Goal: Check status: Check status

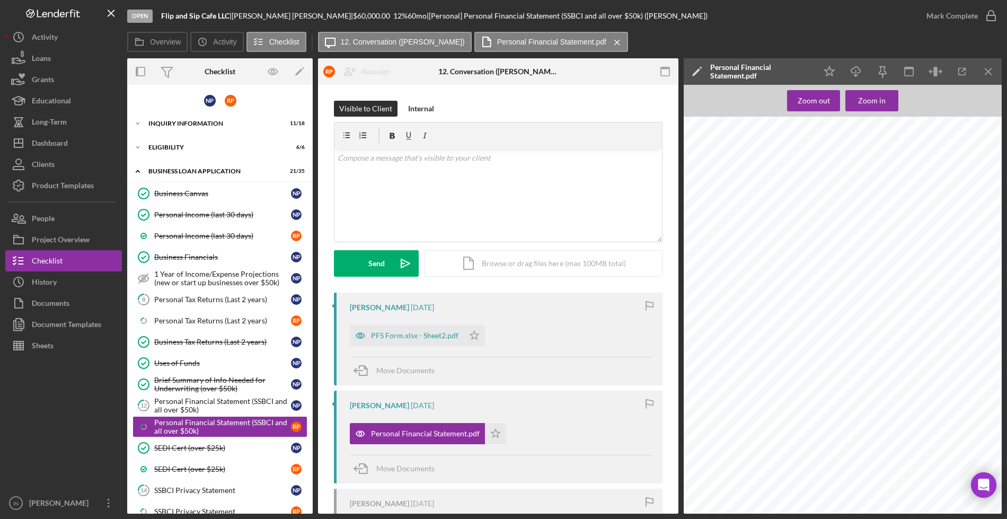
scroll to position [107, 0]
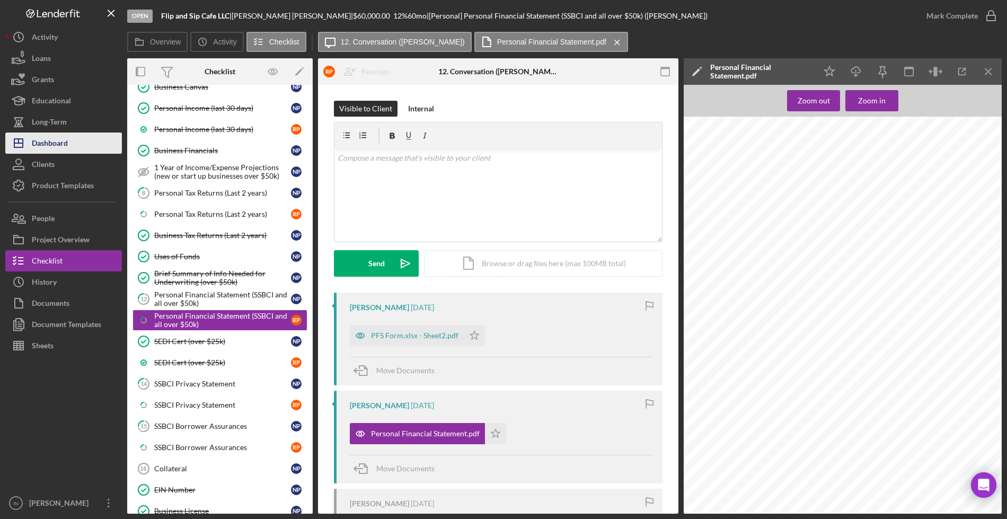
click at [51, 145] on div "Dashboard" at bounding box center [50, 144] width 36 height 24
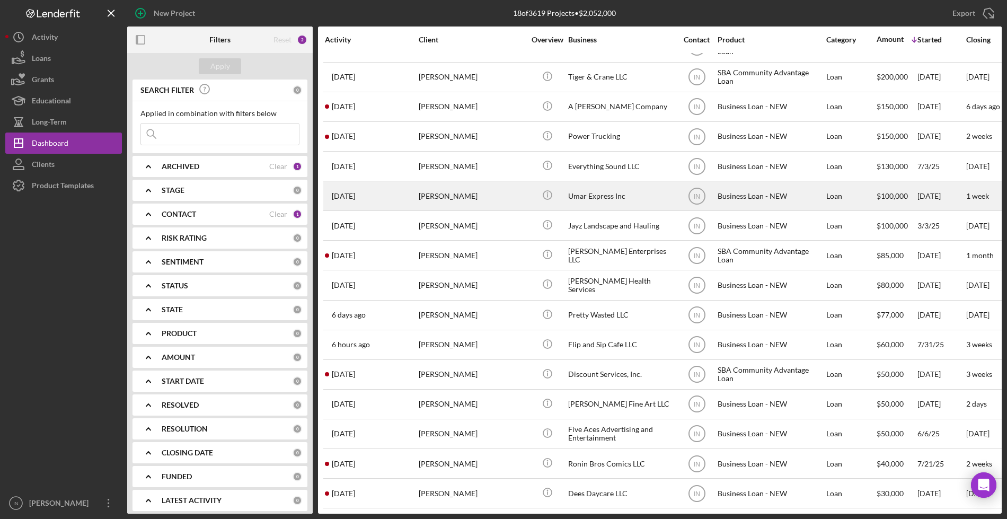
scroll to position [90, 0]
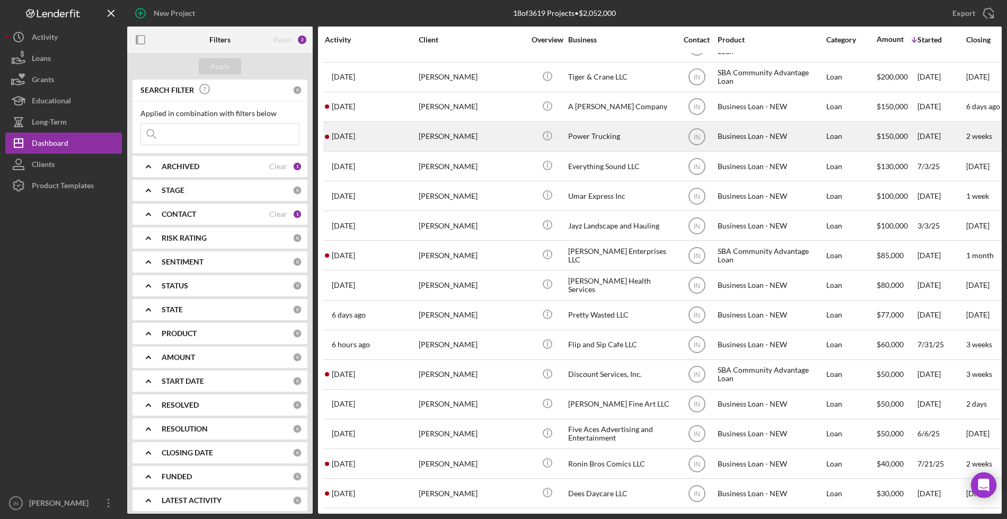
click at [444, 129] on div "[PERSON_NAME]" at bounding box center [472, 136] width 106 height 28
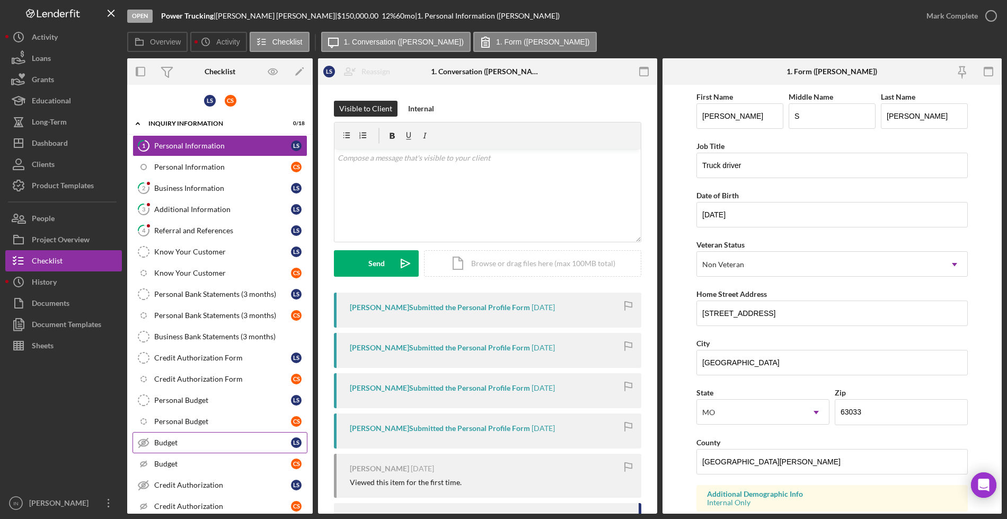
scroll to position [133, 0]
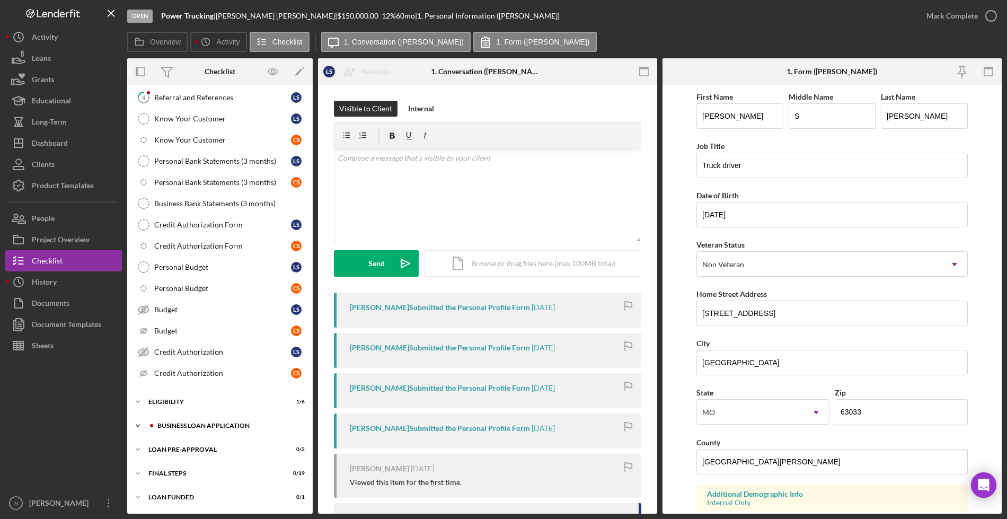
click at [169, 425] on div "BUSINESS LOAN APPLICATION" at bounding box center [228, 425] width 142 height 6
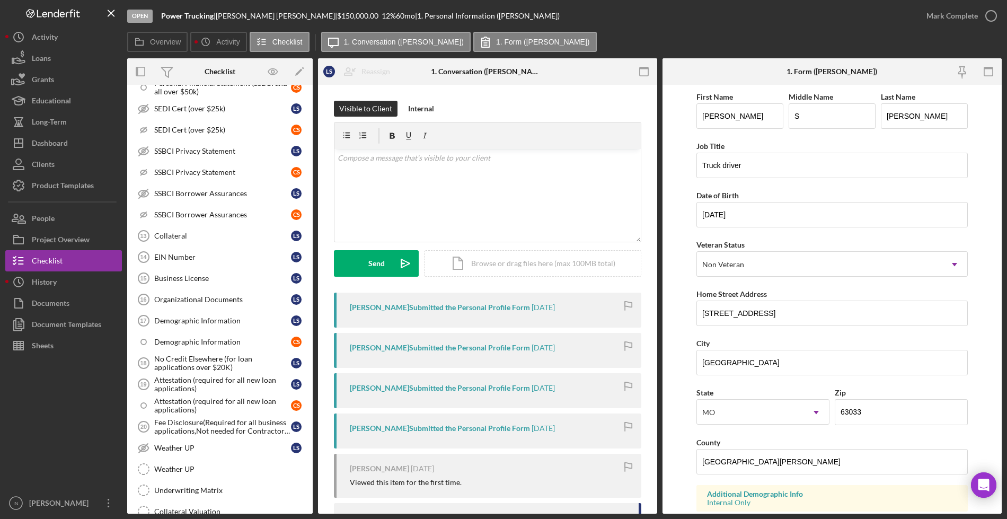
scroll to position [764, 0]
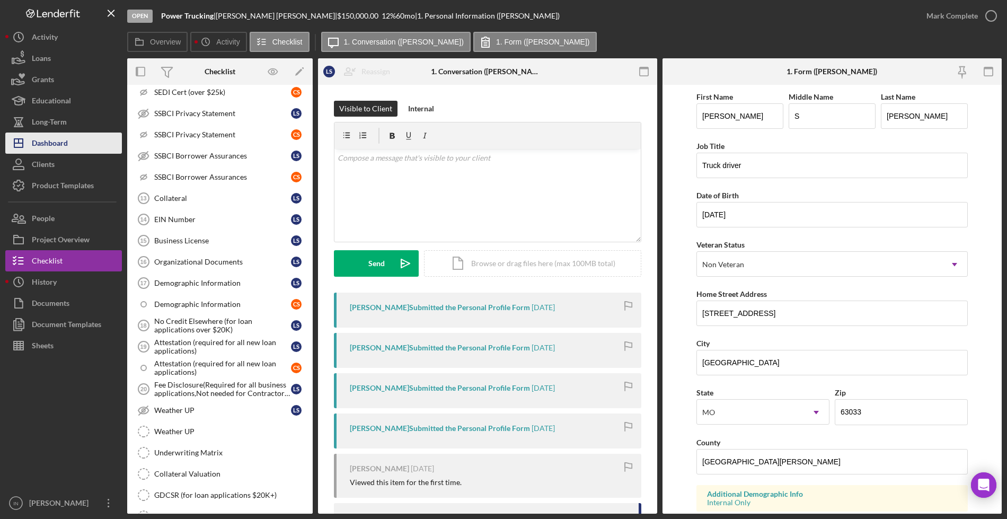
click at [61, 134] on div "Dashboard" at bounding box center [50, 144] width 36 height 24
